Goal: Task Accomplishment & Management: Complete application form

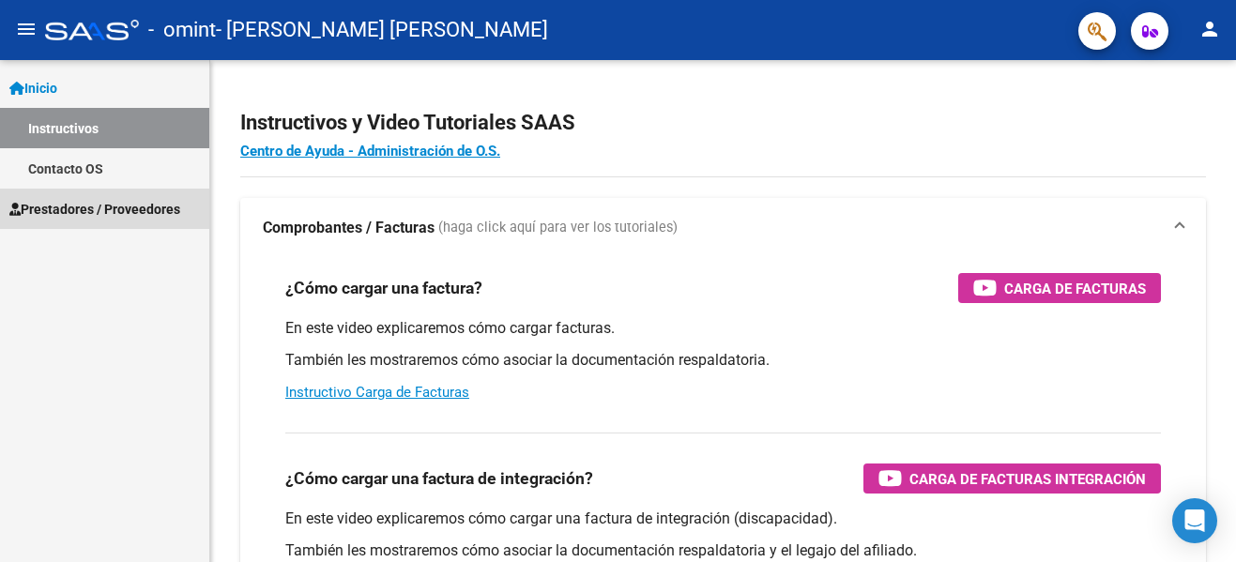
click at [70, 207] on span "Prestadores / Proveedores" at bounding box center [94, 209] width 171 height 21
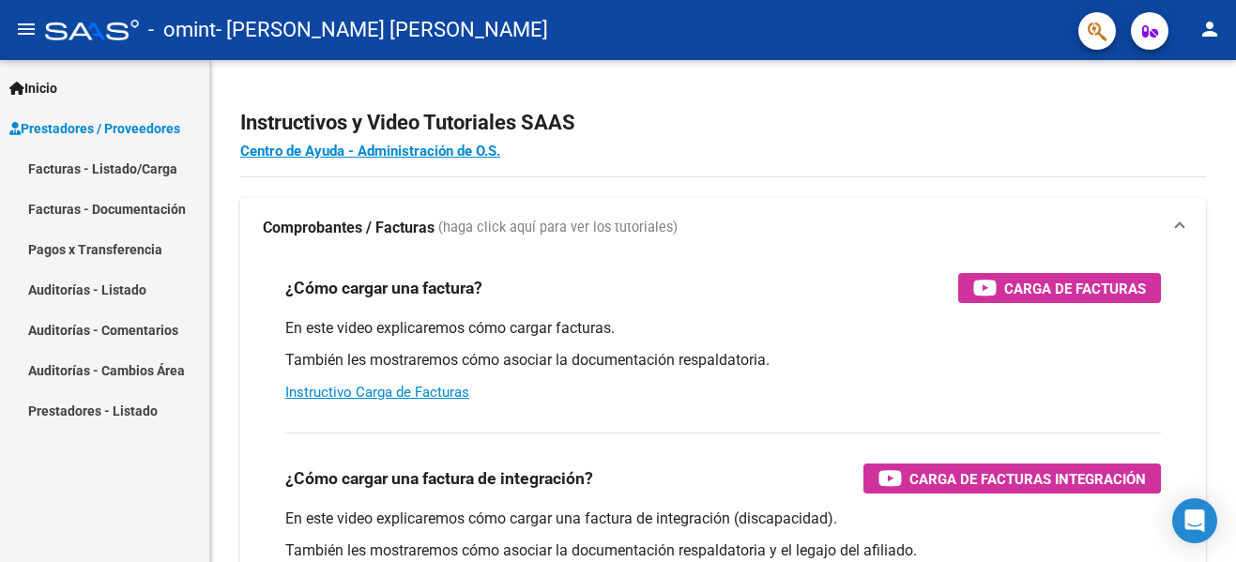
click at [64, 167] on link "Facturas - Listado/Carga" at bounding box center [104, 168] width 209 height 40
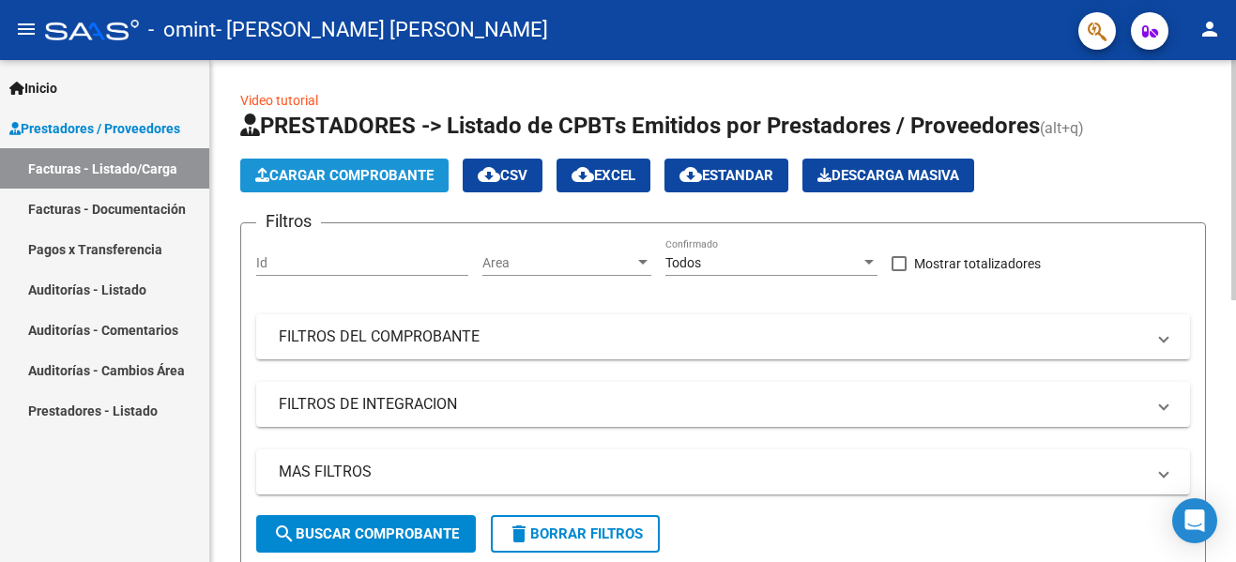
click at [323, 170] on span "Cargar Comprobante" at bounding box center [344, 175] width 178 height 17
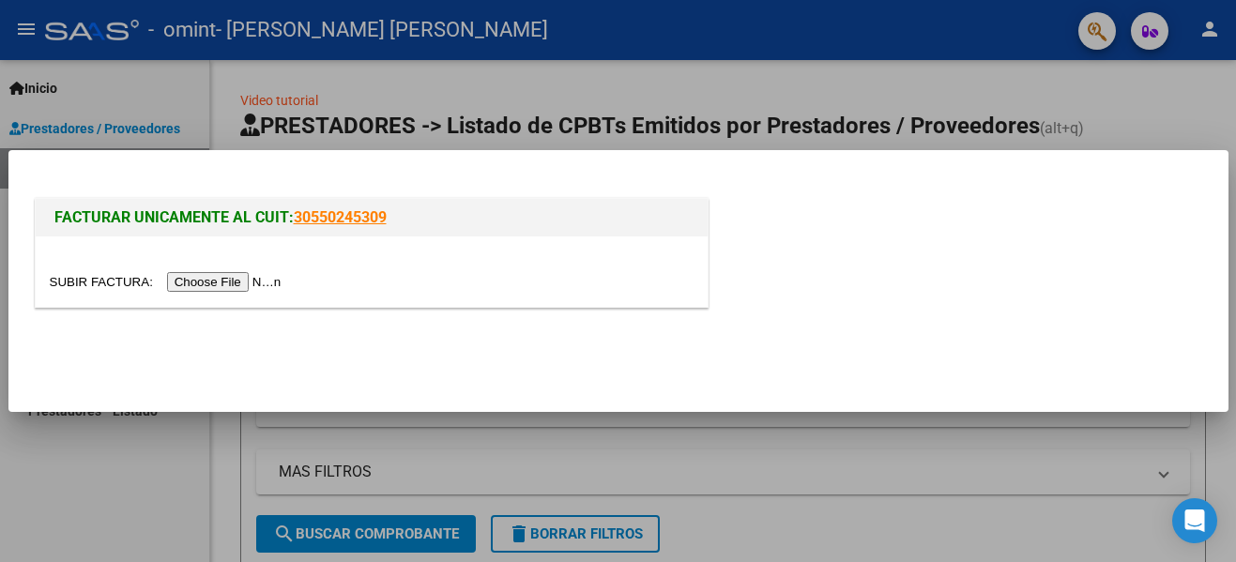
click at [201, 285] on input "file" at bounding box center [168, 282] width 237 height 20
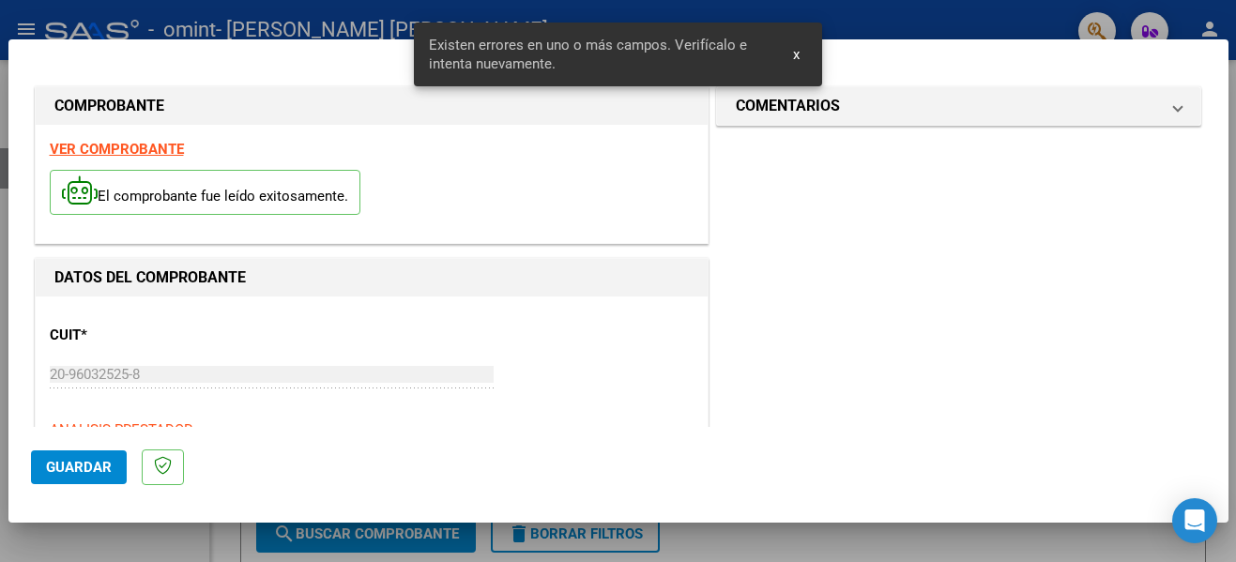
scroll to position [435, 0]
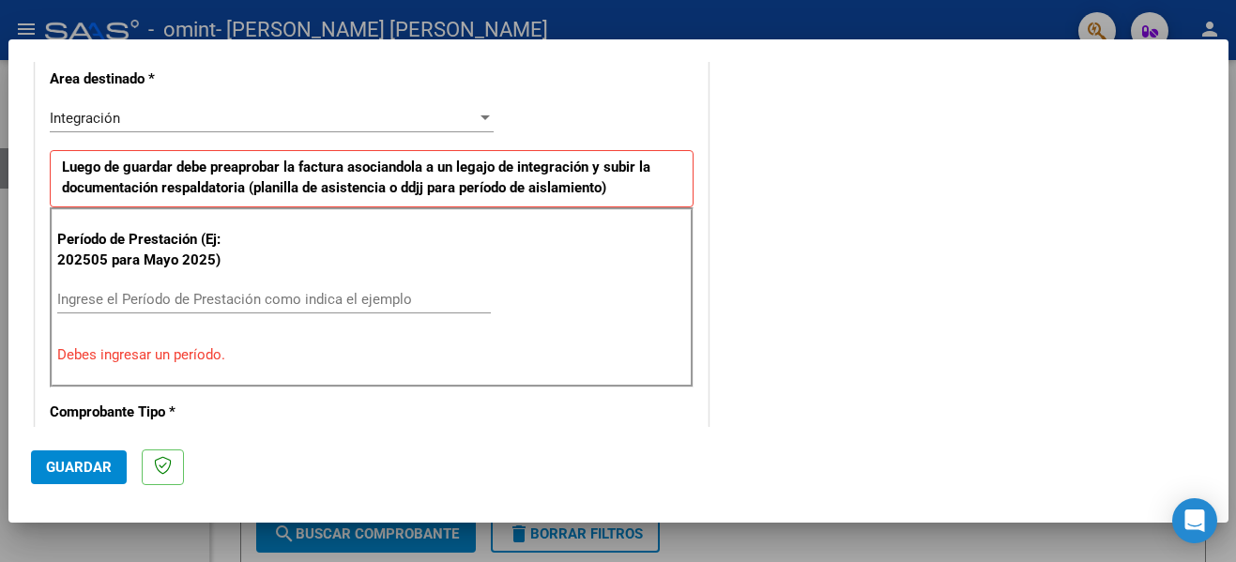
click at [130, 300] on input "Ingrese el Período de Prestación como indica el ejemplo" at bounding box center [274, 299] width 434 height 17
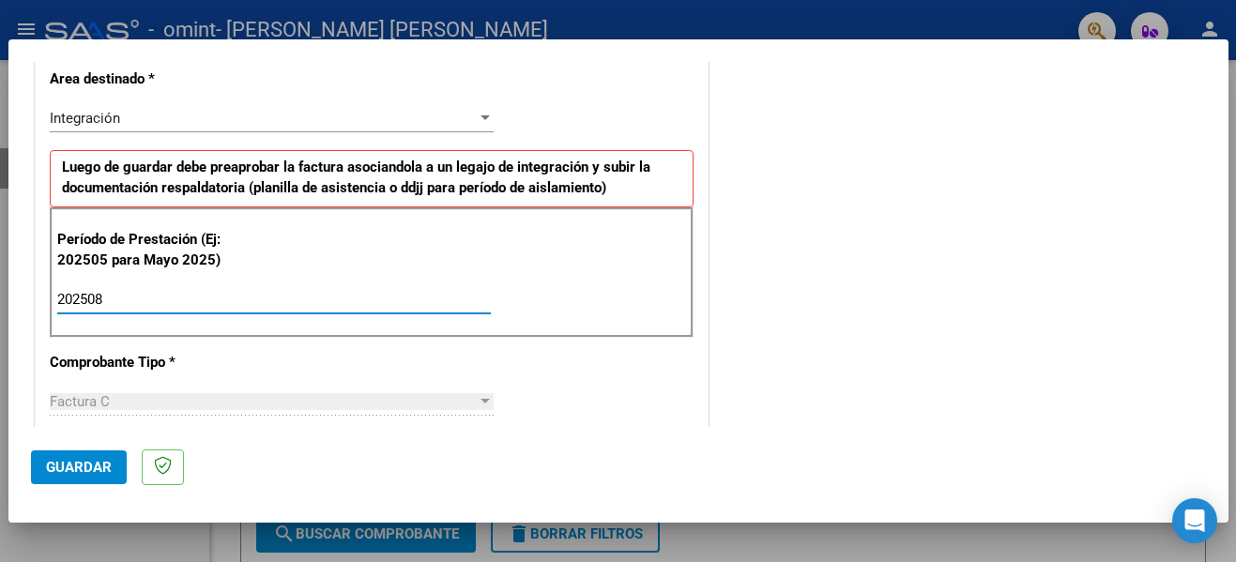
type input "202508"
click at [481, 117] on div at bounding box center [485, 117] width 9 height 5
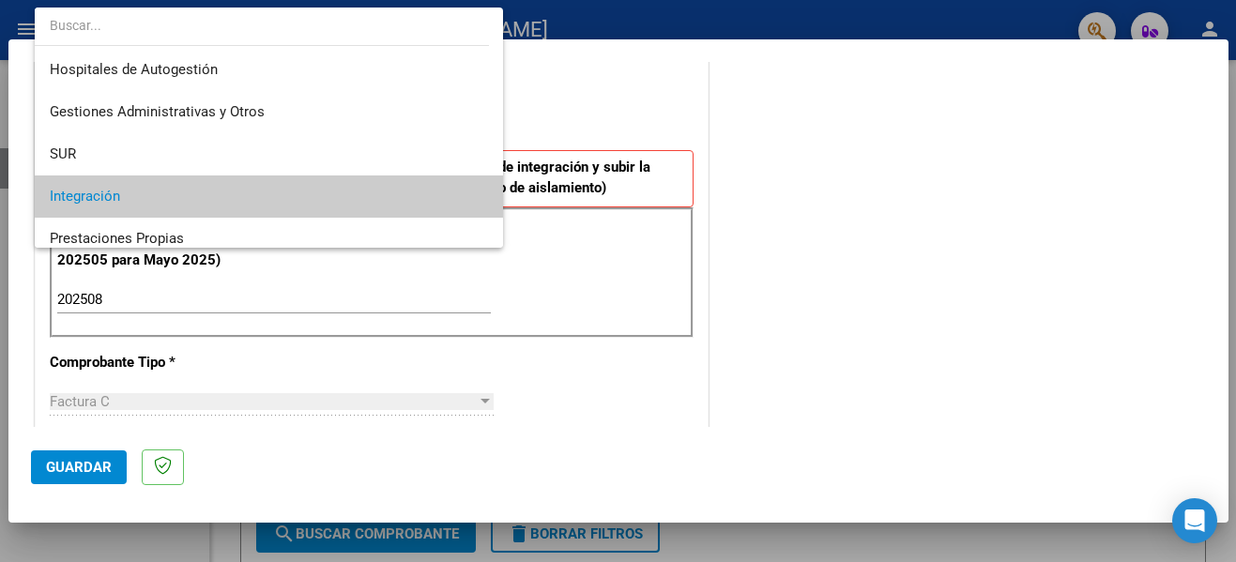
scroll to position [0, 0]
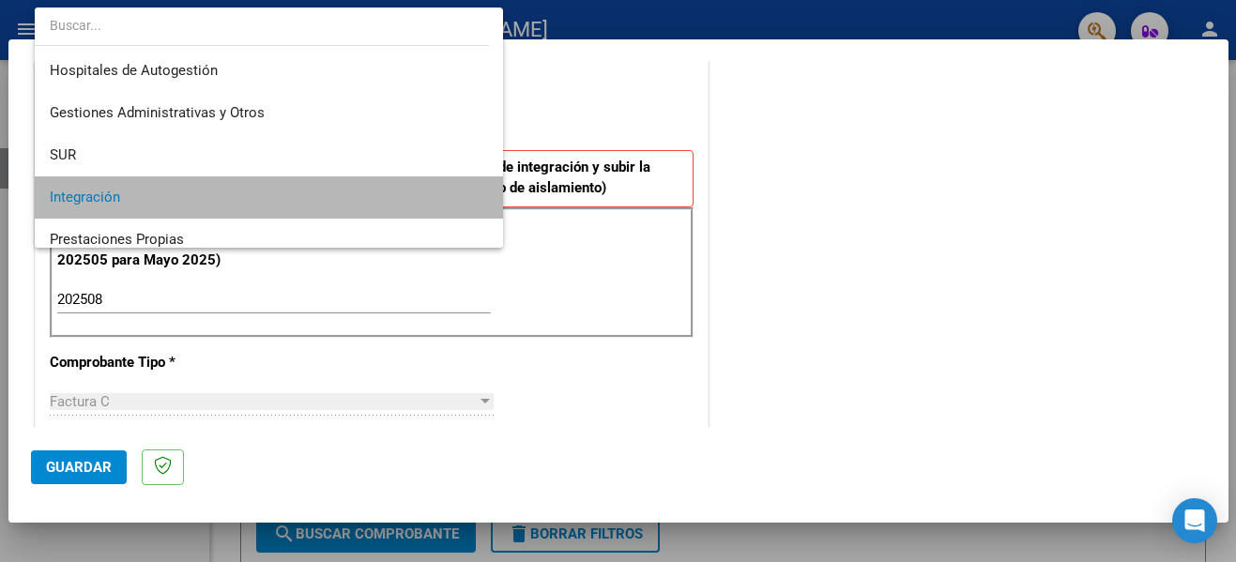
click at [361, 187] on span "Integración" at bounding box center [269, 197] width 438 height 42
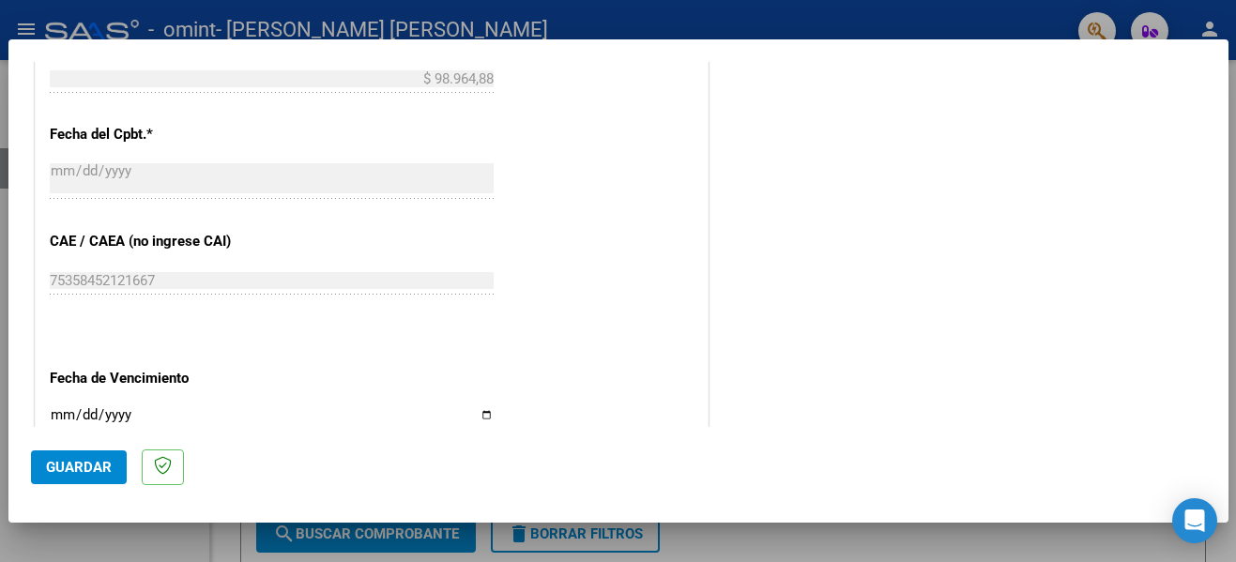
scroll to position [1213, 0]
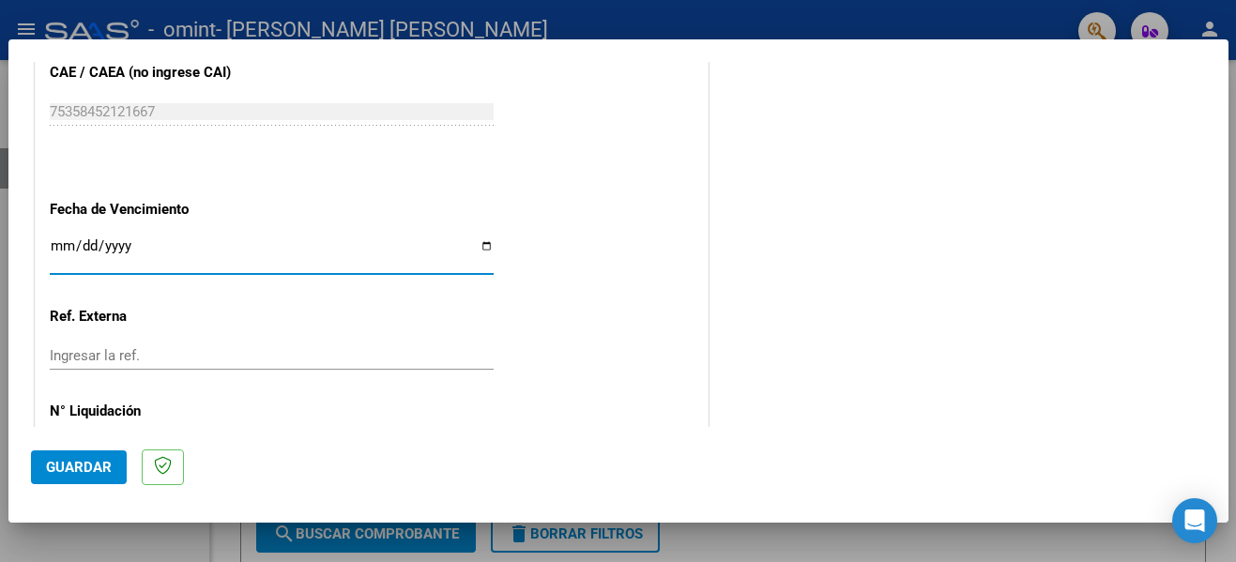
click at [76, 246] on input "Ingresar la fecha" at bounding box center [272, 253] width 444 height 30
click at [66, 239] on input "Ingresar la fecha" at bounding box center [272, 253] width 444 height 30
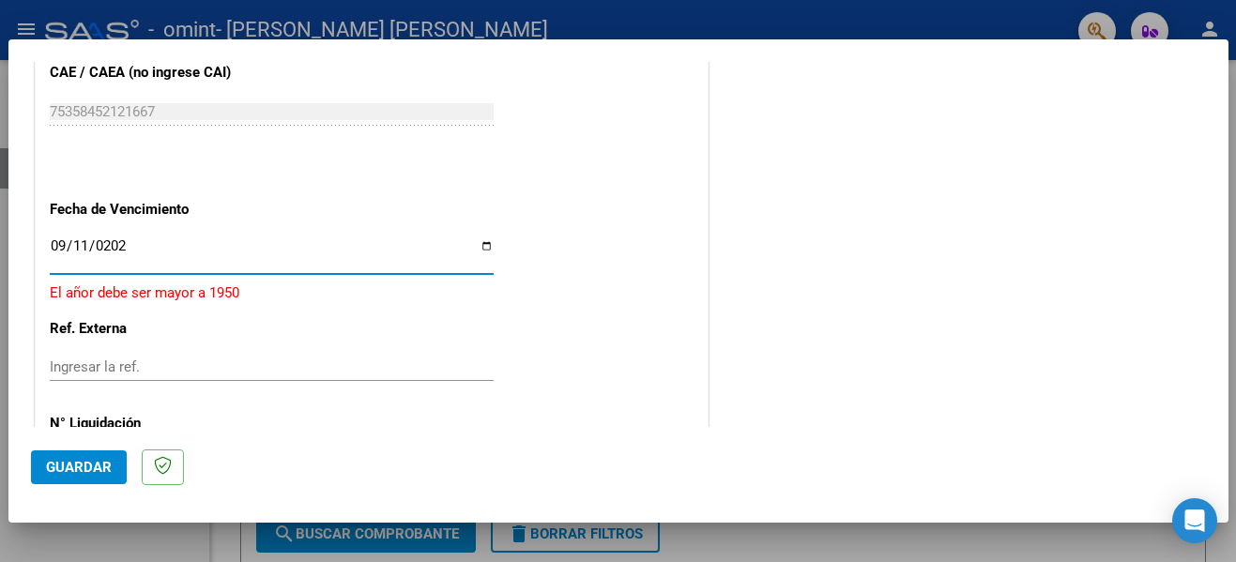
type input "[DATE]"
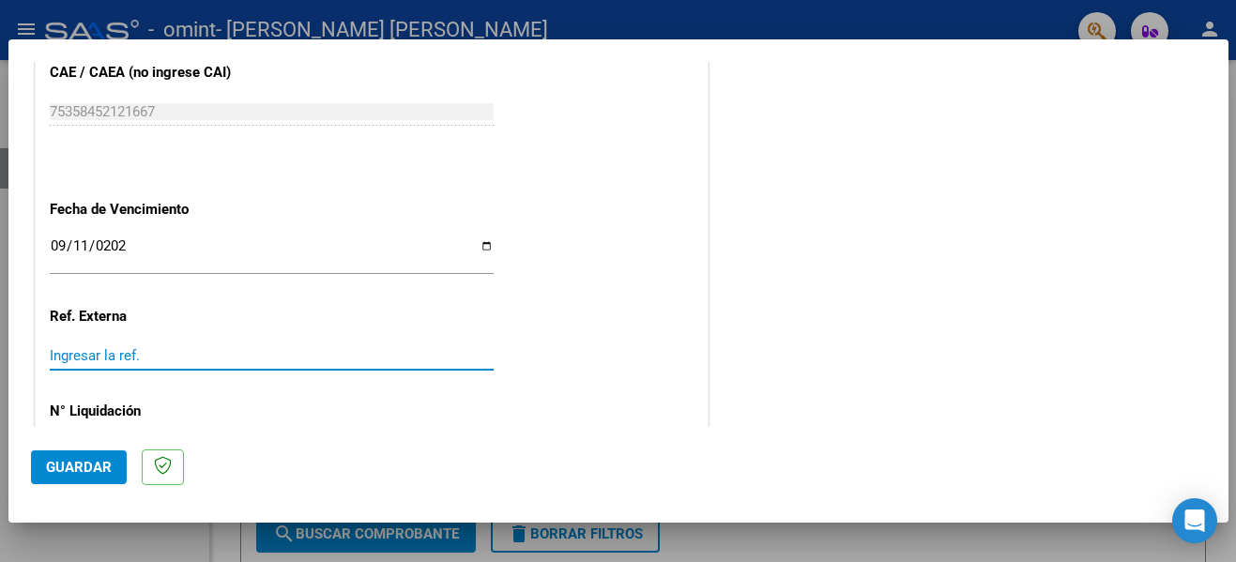
click at [205, 356] on input "Ingresar la ref." at bounding box center [272, 355] width 444 height 17
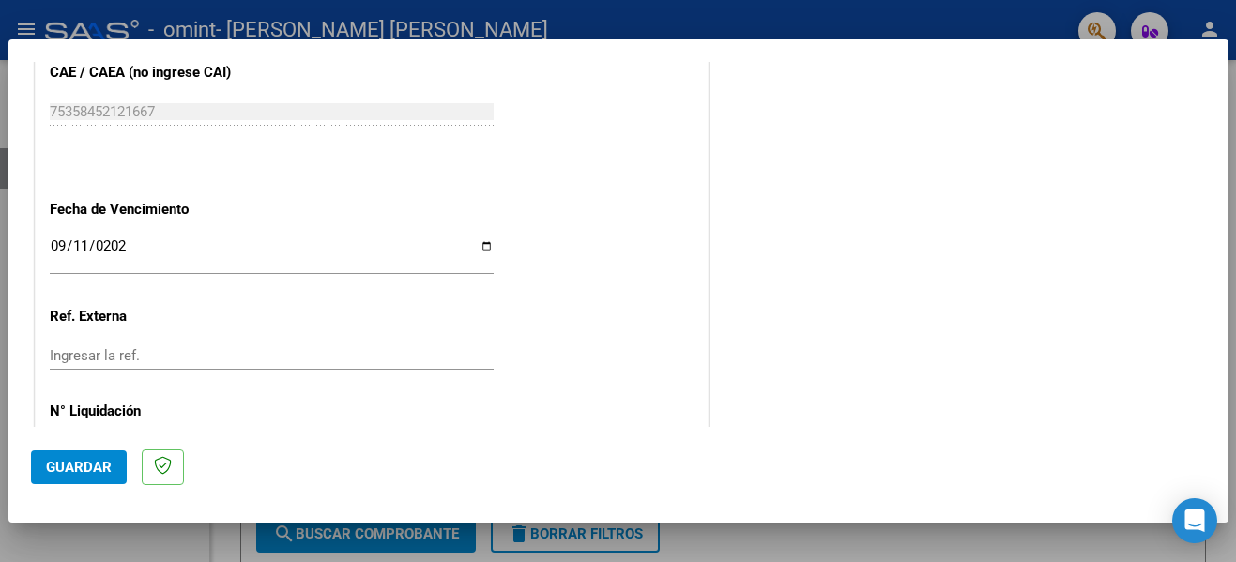
scroll to position [1287, 0]
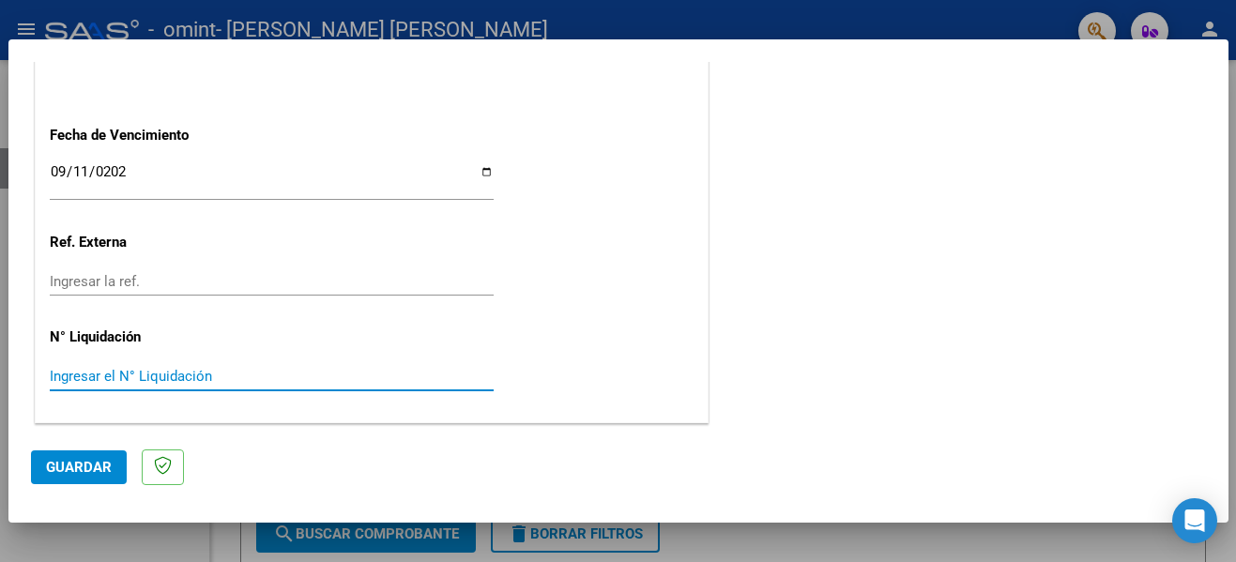
click at [100, 376] on input "Ingresar el N° Liquidación" at bounding box center [272, 376] width 444 height 17
click at [55, 382] on input "Ingresar el N° Liquidación" at bounding box center [272, 376] width 444 height 17
click at [69, 381] on input "Ingresar el N° Liquidación" at bounding box center [272, 376] width 444 height 17
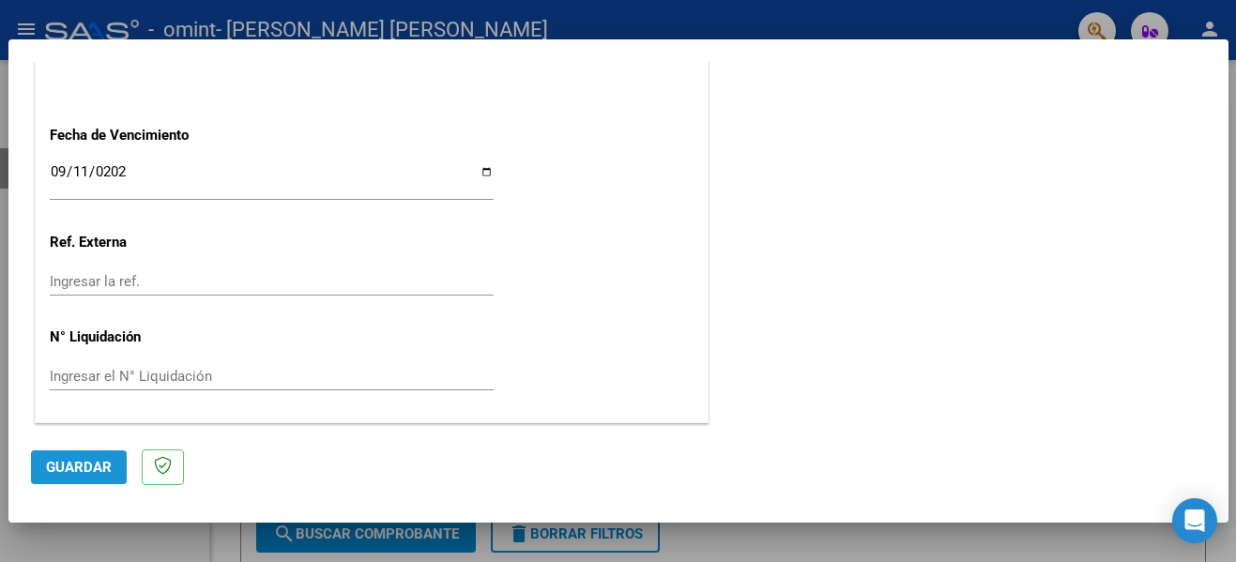
click at [53, 465] on span "Guardar" at bounding box center [79, 467] width 66 height 17
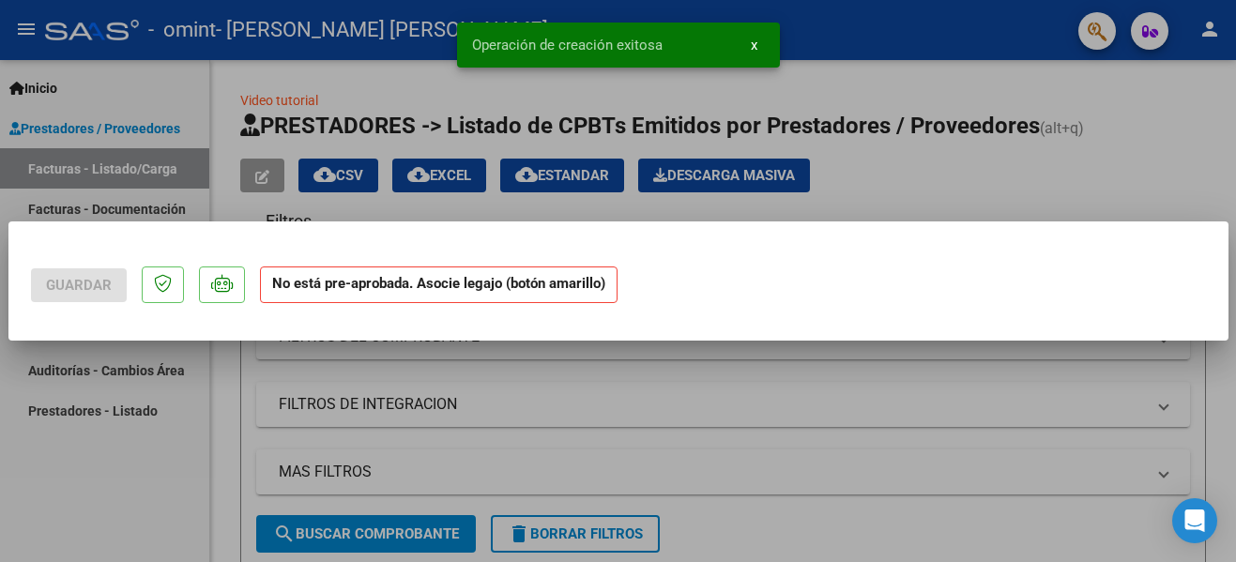
scroll to position [0, 0]
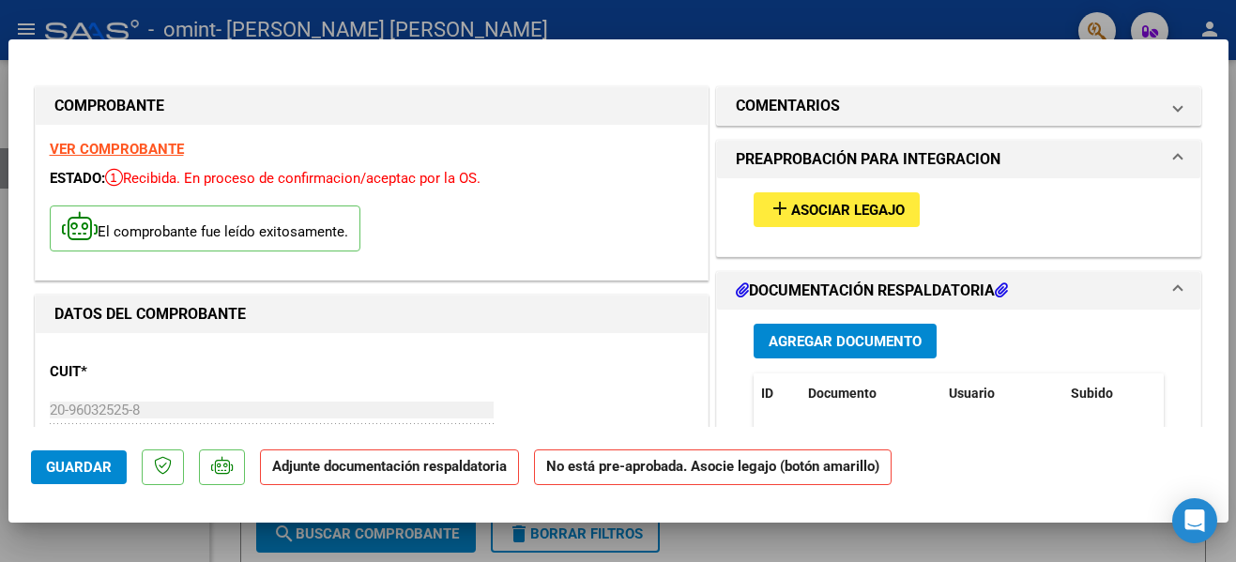
click at [831, 346] on span "Agregar Documento" at bounding box center [845, 341] width 153 height 17
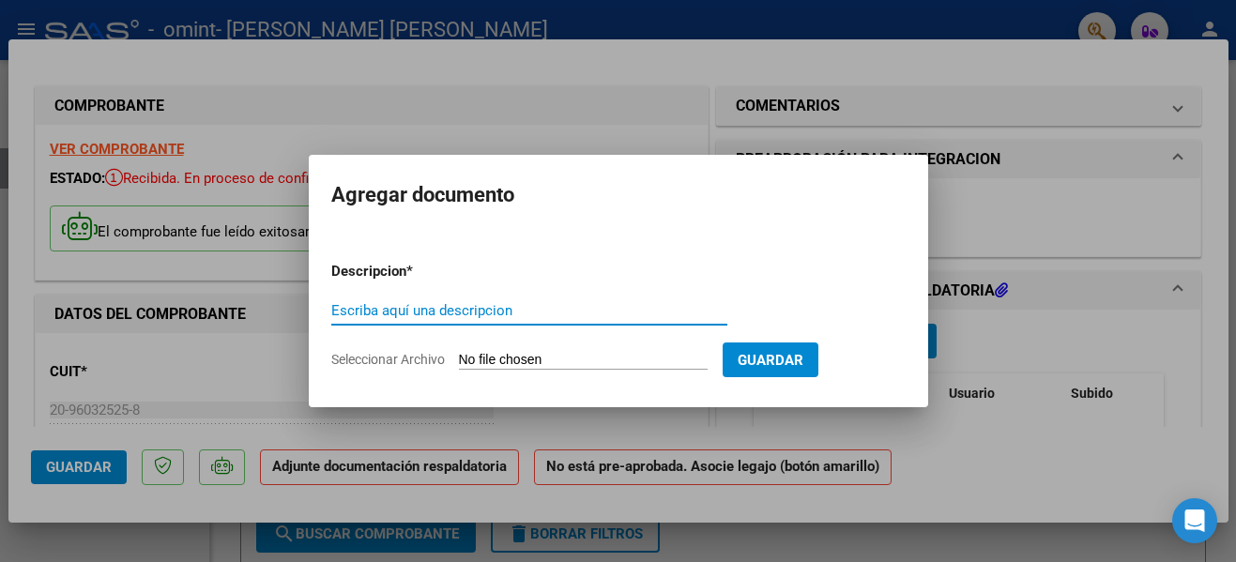
click at [441, 307] on input "Escriba aquí una descripcion" at bounding box center [529, 310] width 396 height 17
click at [450, 313] on input "Escriba aquí una descripcion" at bounding box center [529, 310] width 396 height 17
type input "factura"
click at [498, 359] on input "Seleccionar Archivo" at bounding box center [583, 361] width 249 height 18
type input "C:\fakepath\[PERSON_NAME] FACTURA N 00000840 [PERSON_NAME] [DATE].pdf"
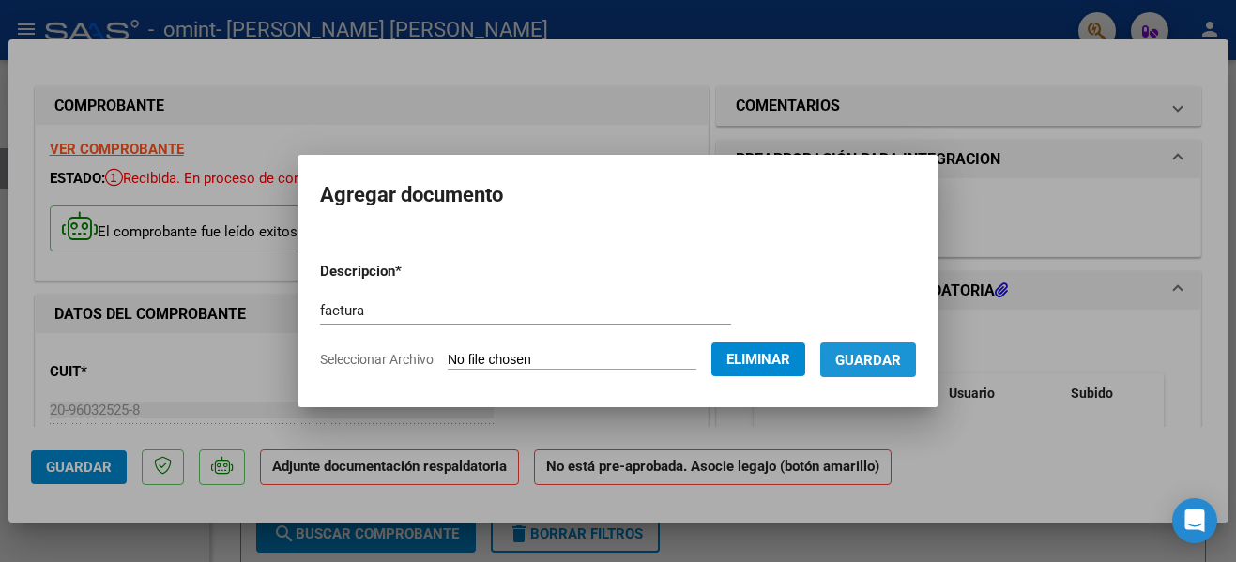
click at [844, 363] on span "Guardar" at bounding box center [868, 360] width 66 height 17
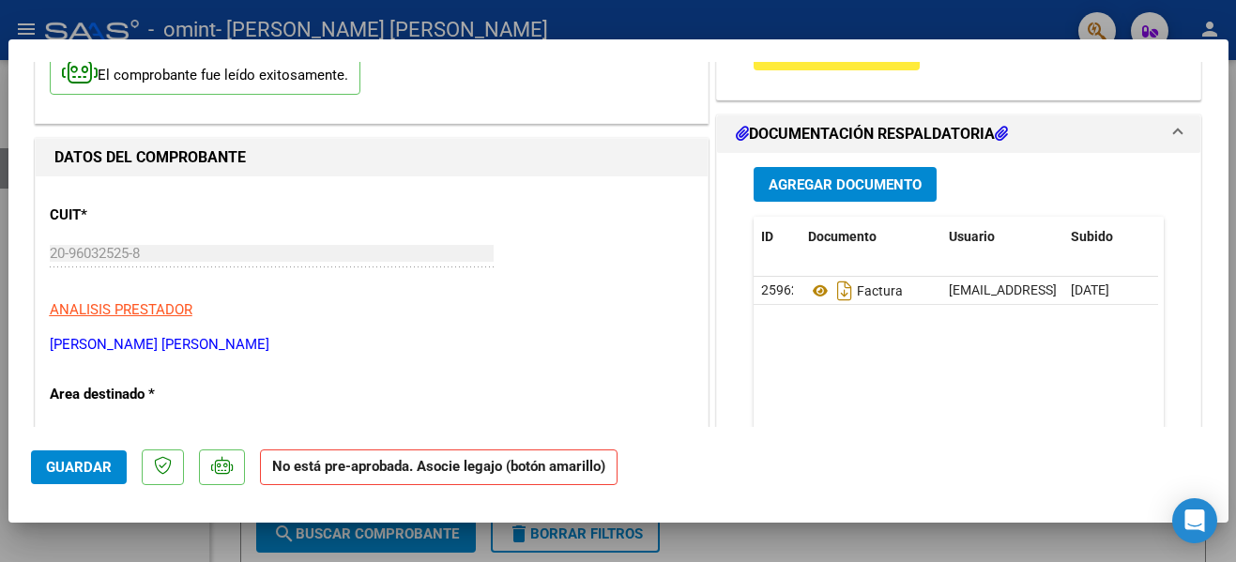
scroll to position [134, 0]
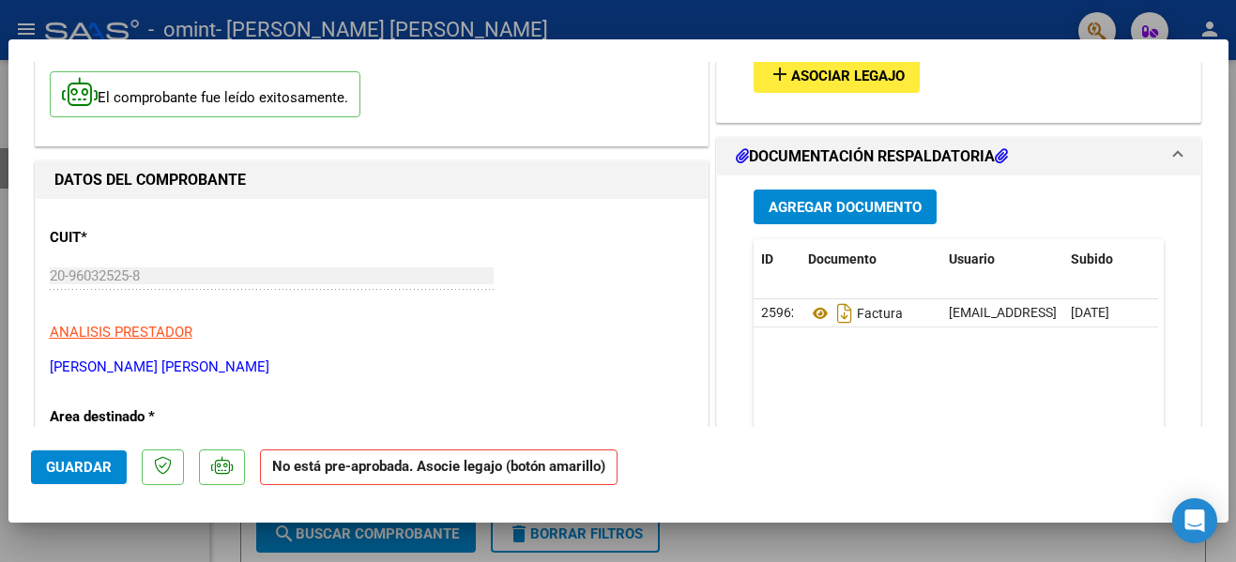
click at [878, 208] on span "Agregar Documento" at bounding box center [845, 207] width 153 height 17
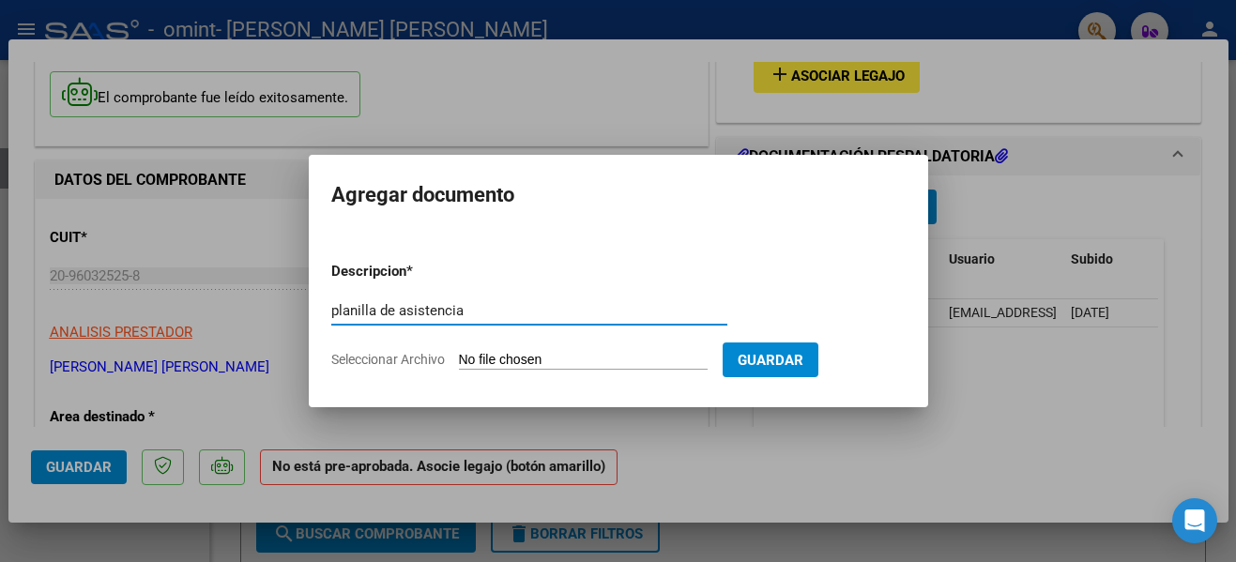
type input "planilla de asistencia"
click at [499, 360] on input "Seleccionar Archivo" at bounding box center [583, 361] width 249 height 18
click at [487, 357] on input "Seleccionar Archivo" at bounding box center [583, 361] width 249 height 18
type input "C:\fakepath\[PERSON_NAME] PLANILLA DE ASISTENCIA [PERSON_NAME] [DATE].pdf"
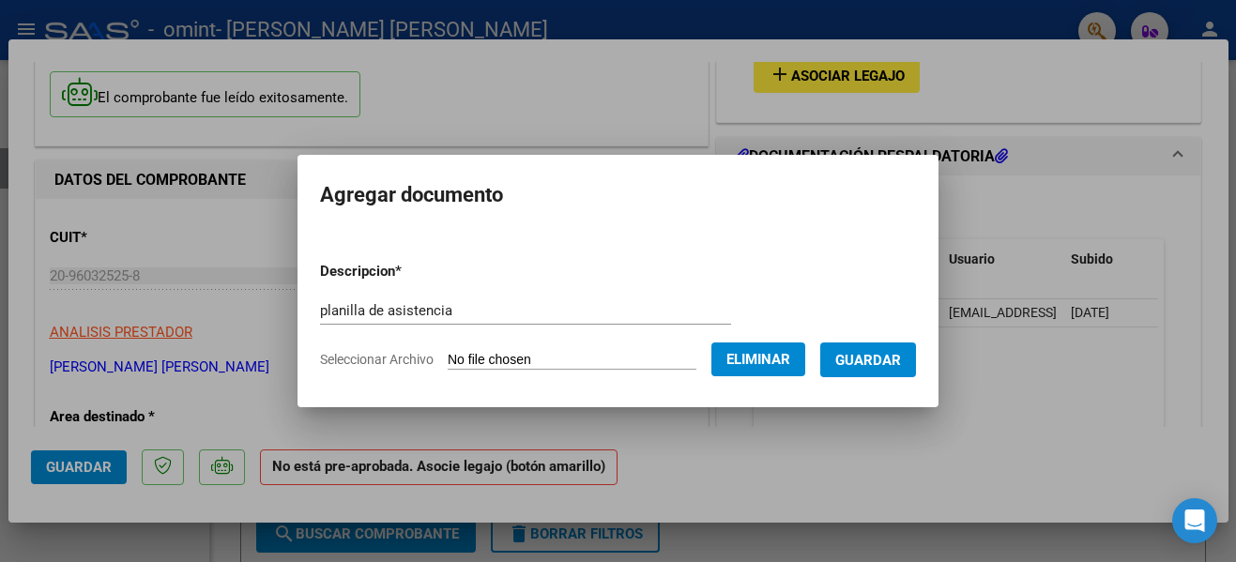
click at [902, 365] on button "Guardar" at bounding box center [868, 360] width 96 height 35
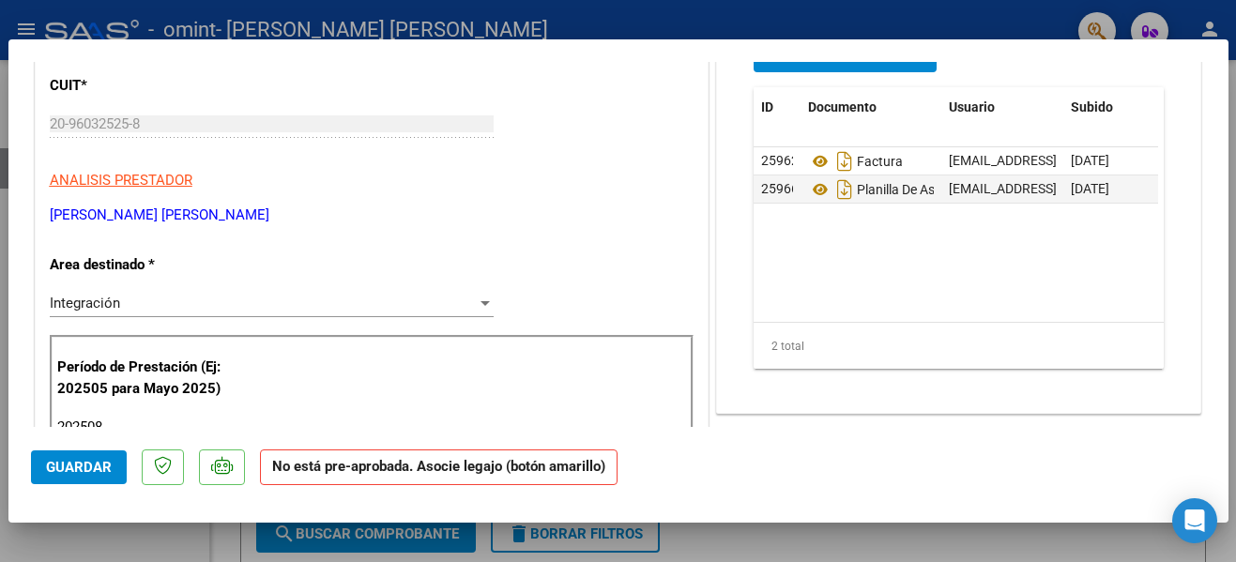
scroll to position [236, 0]
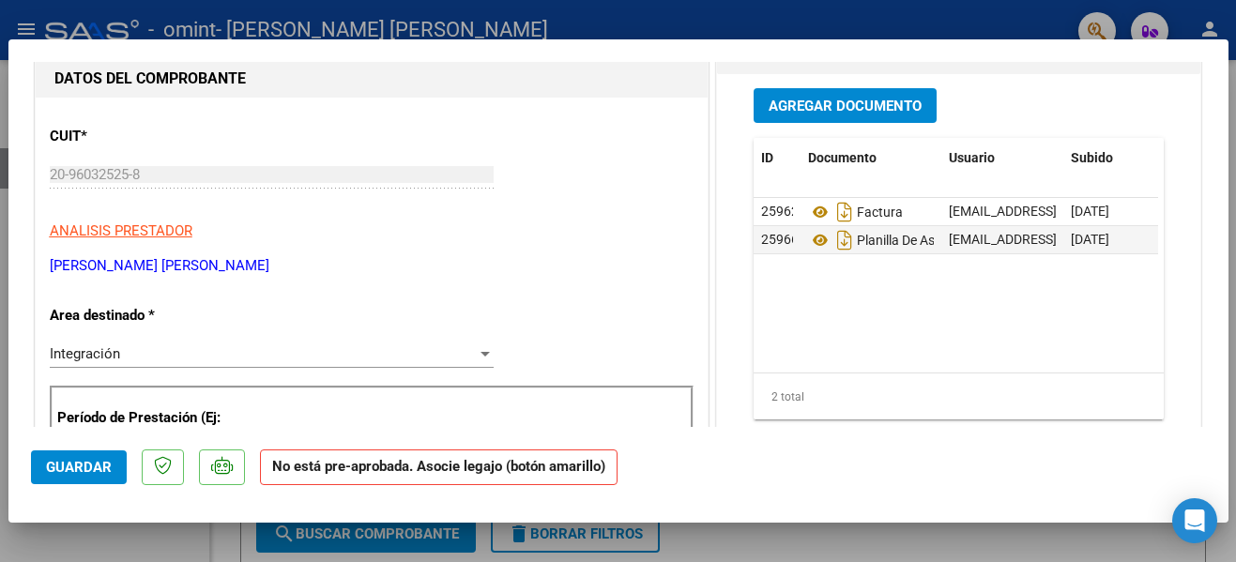
click at [65, 480] on button "Guardar" at bounding box center [79, 468] width 96 height 34
click at [60, 462] on span "Guardar" at bounding box center [79, 467] width 66 height 17
